Goal: Find specific page/section: Find specific page/section

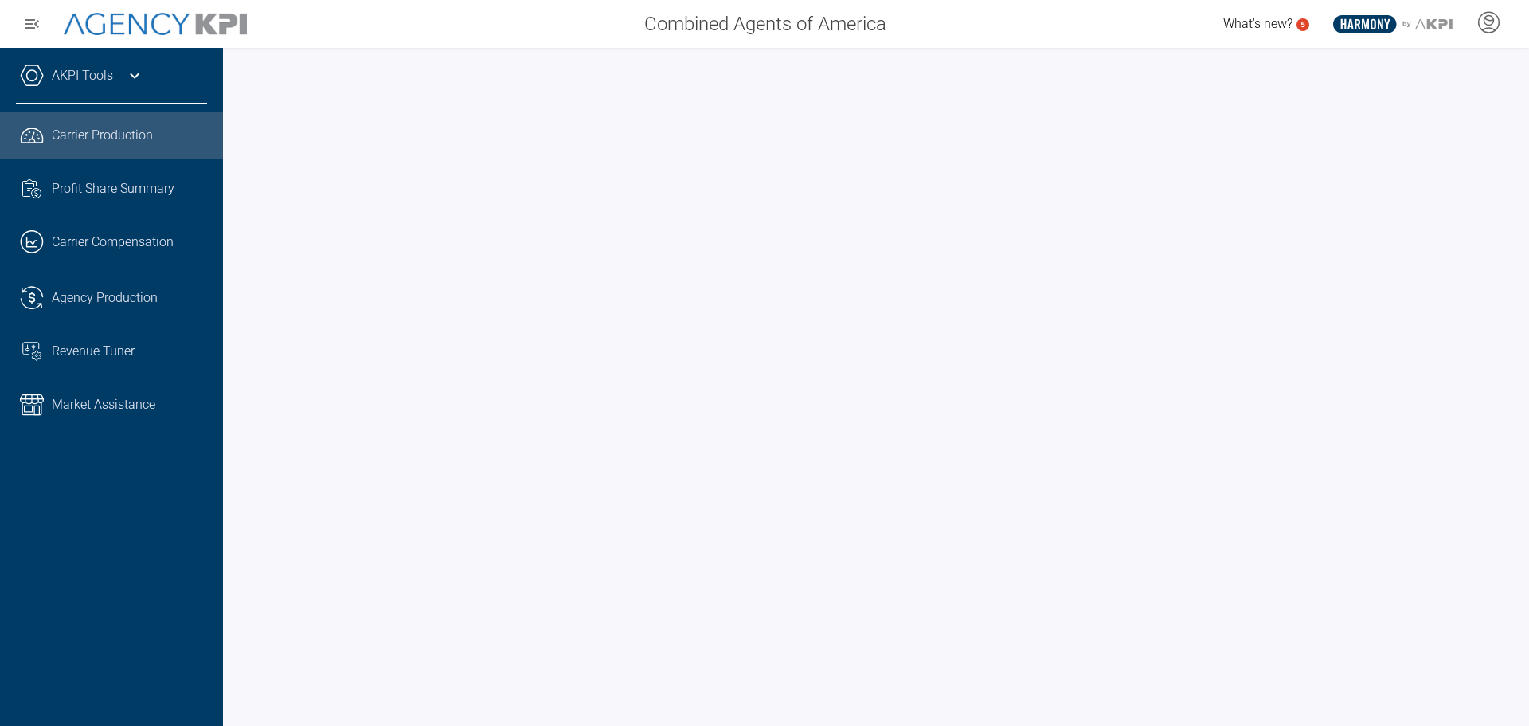
click at [139, 66] on icon at bounding box center [134, 75] width 19 height 19
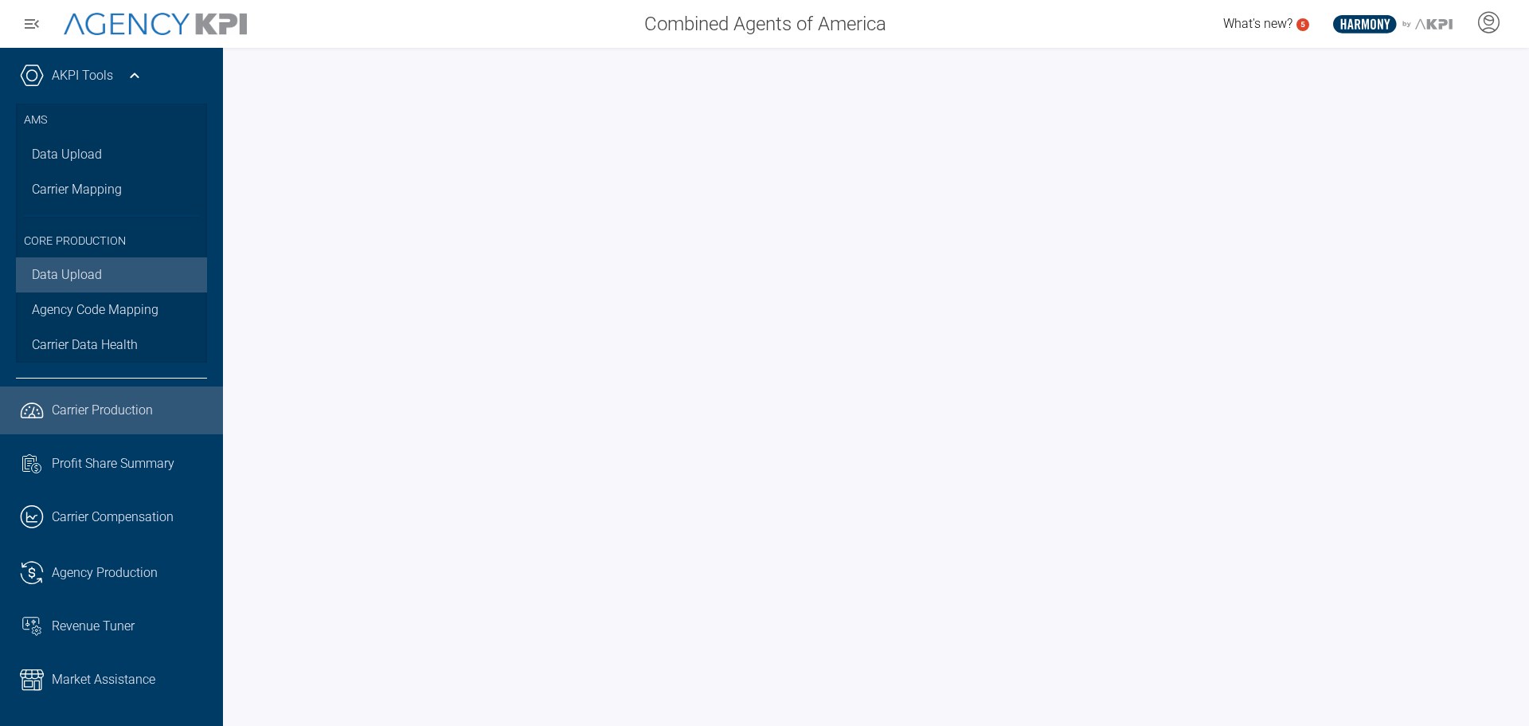
click at [109, 280] on link "Data Upload" at bounding box center [111, 274] width 191 height 35
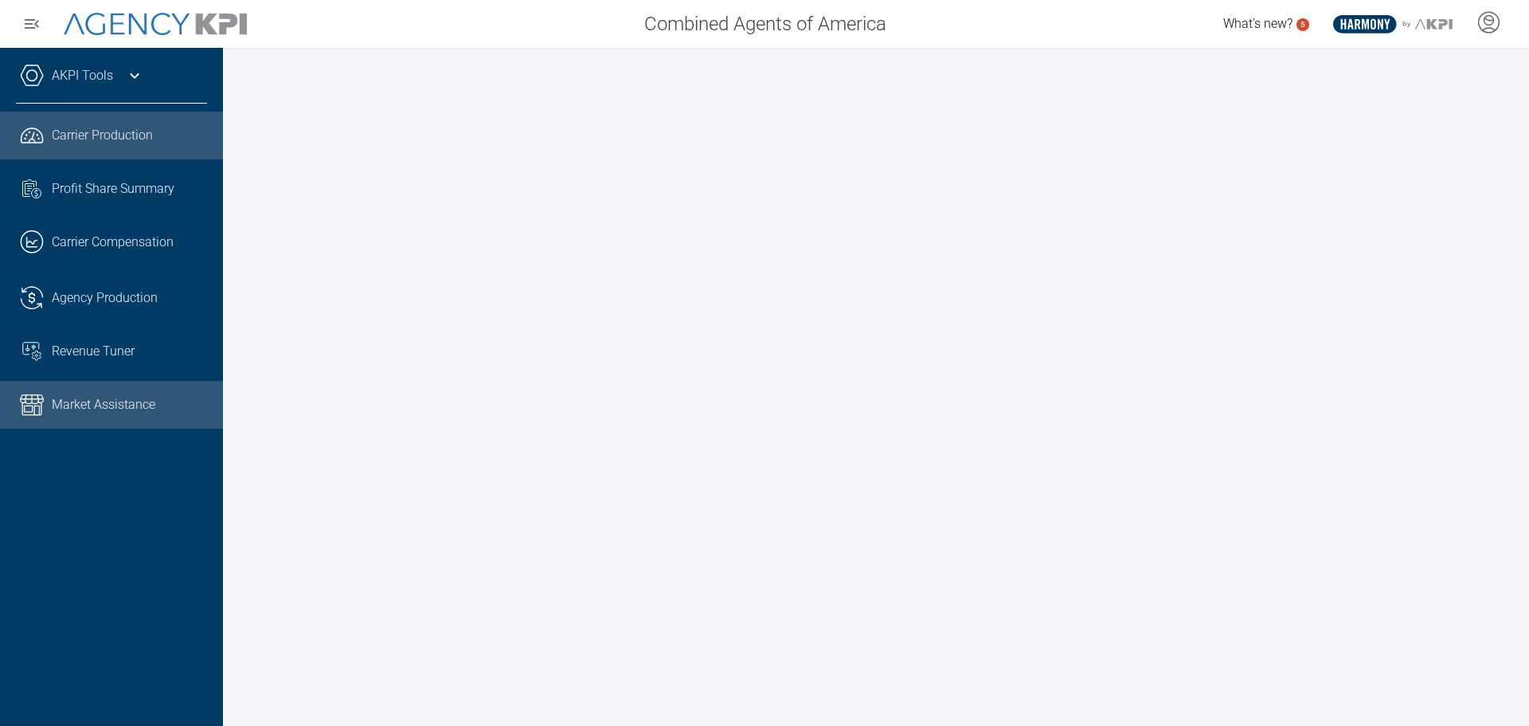
click at [73, 421] on link "Market Assistance" at bounding box center [111, 405] width 223 height 48
